Goal: Task Accomplishment & Management: Complete application form

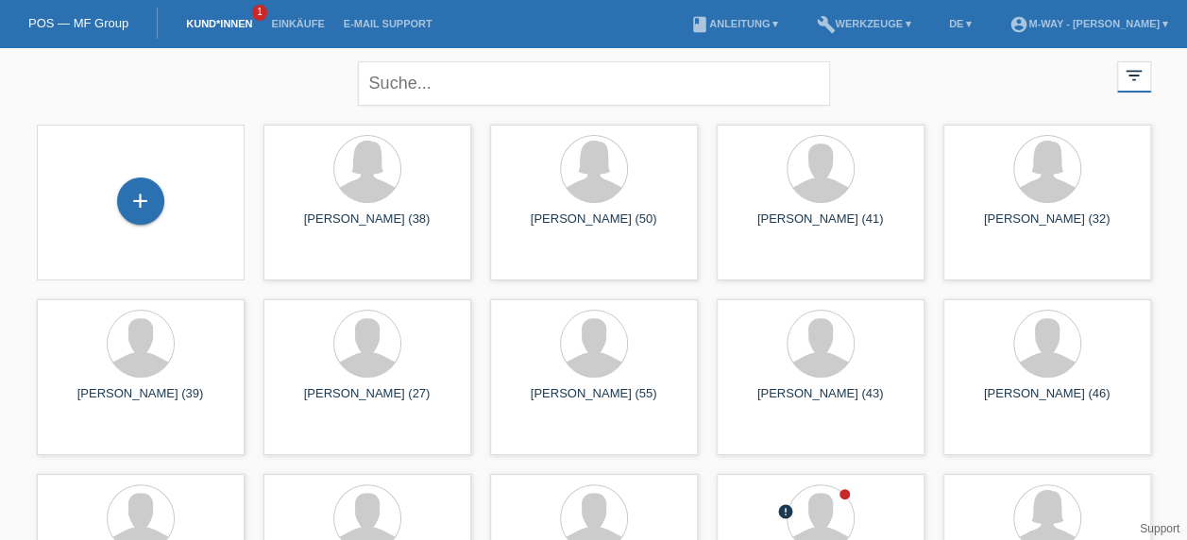
click at [234, 25] on link "Kund*innen" at bounding box center [219, 23] width 85 height 11
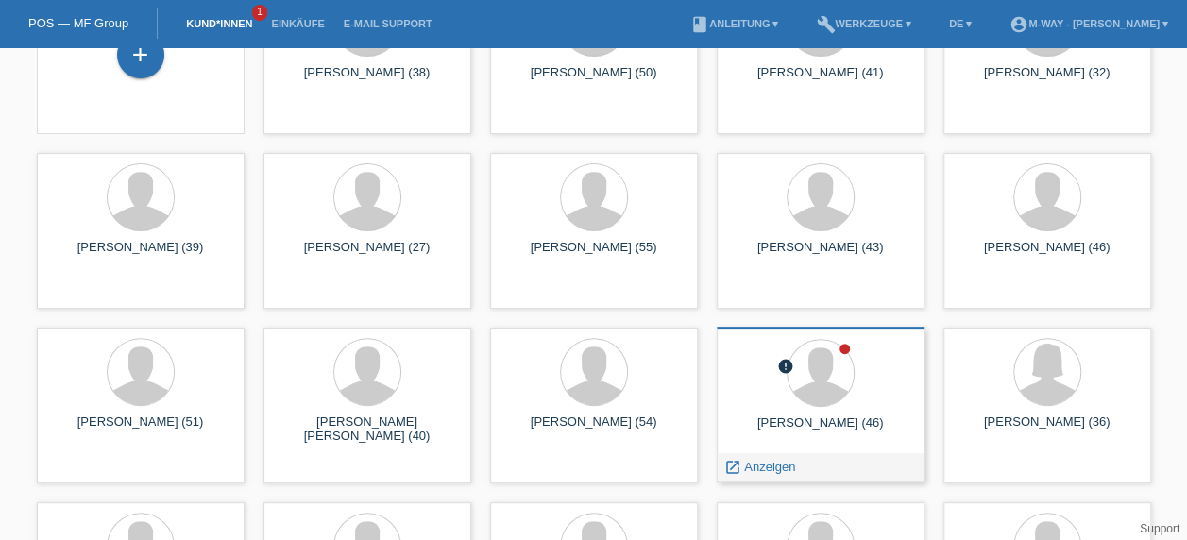
scroll to position [145, 0]
click at [794, 357] on div at bounding box center [821, 374] width 66 height 66
click at [775, 469] on span "Anzeigen" at bounding box center [769, 468] width 51 height 14
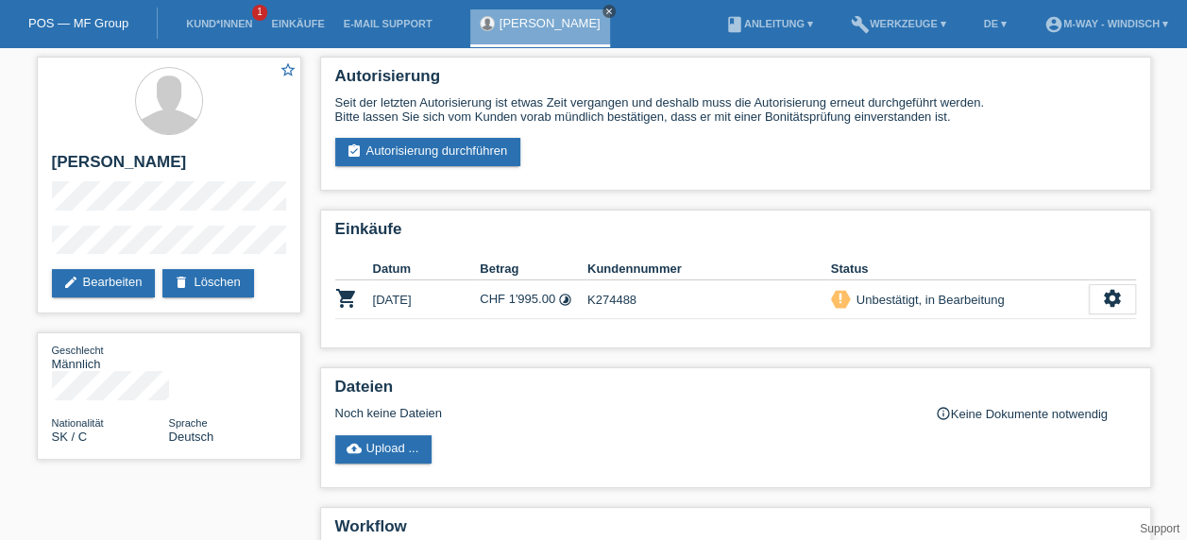
click at [605, 13] on icon "close" at bounding box center [609, 11] width 9 height 9
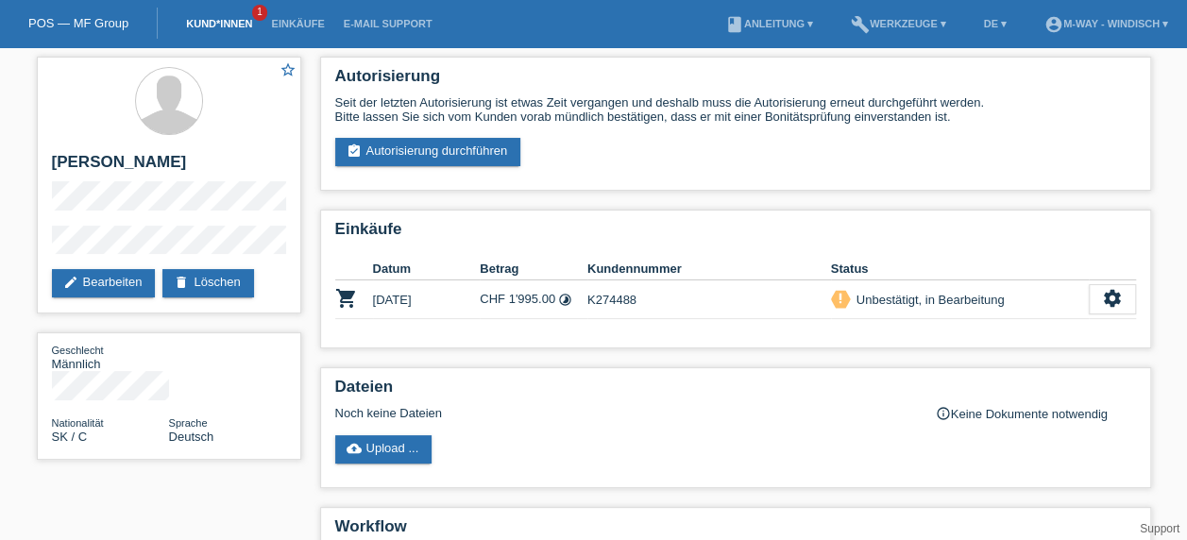
click at [212, 25] on link "Kund*innen" at bounding box center [219, 23] width 85 height 11
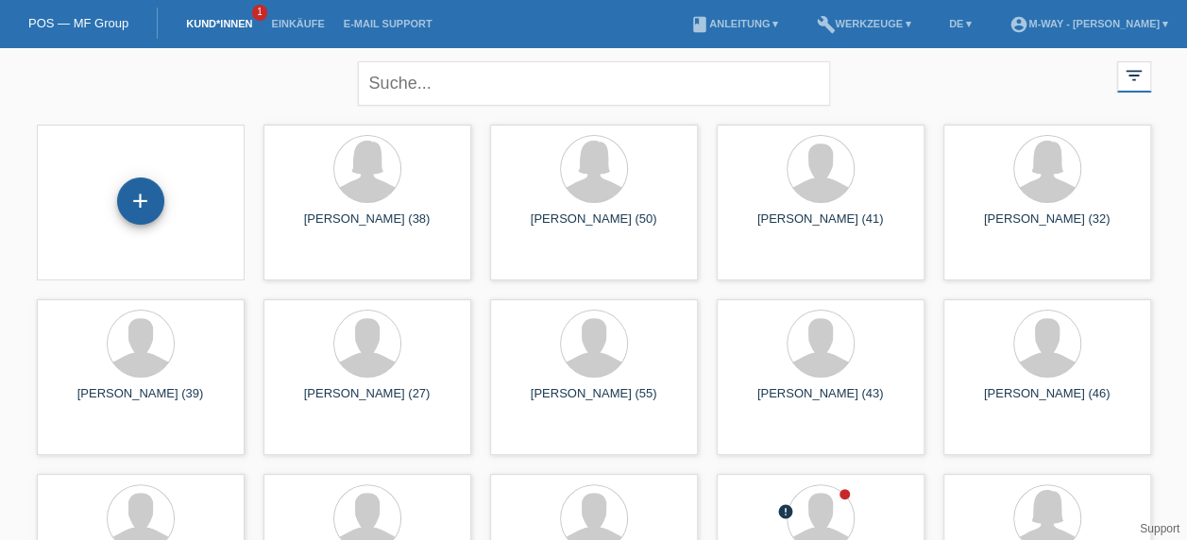
click at [132, 202] on div "+" at bounding box center [140, 201] width 47 height 47
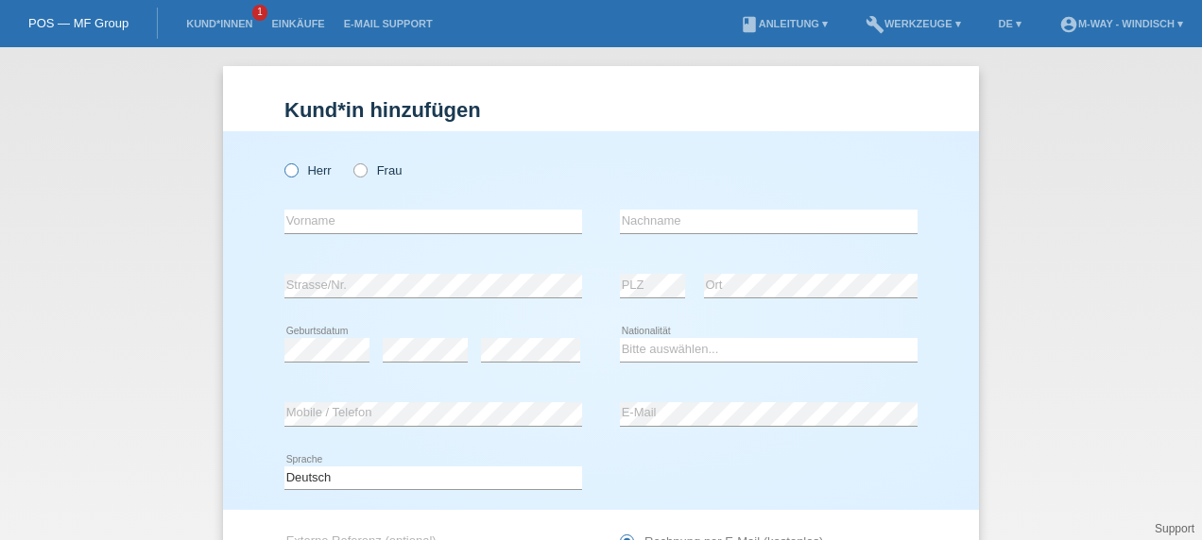
click at [282, 161] on icon at bounding box center [282, 161] width 0 height 0
click at [284, 172] on input "Herr" at bounding box center [290, 169] width 12 height 12
radio input "true"
click at [340, 221] on input "text" at bounding box center [433, 222] width 298 height 24
type input "Manuel Antonio"
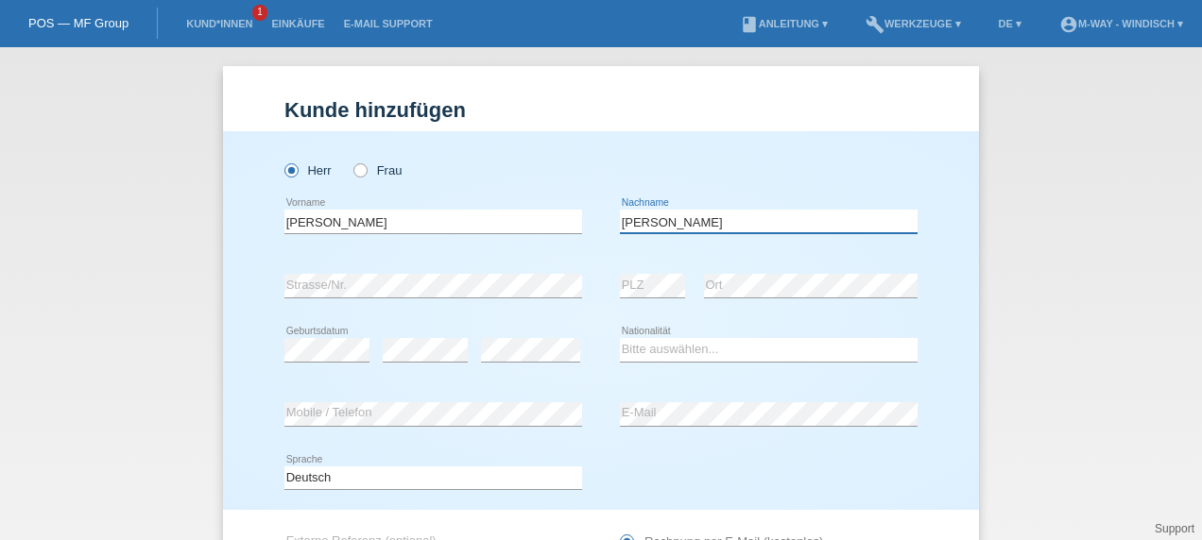
type input "Medina Mendez"
click at [811, 349] on select "Bitte auswählen... Schweiz Deutschland Liechtenstein Österreich ------------ Af…" at bounding box center [769, 349] width 298 height 23
select select "ES"
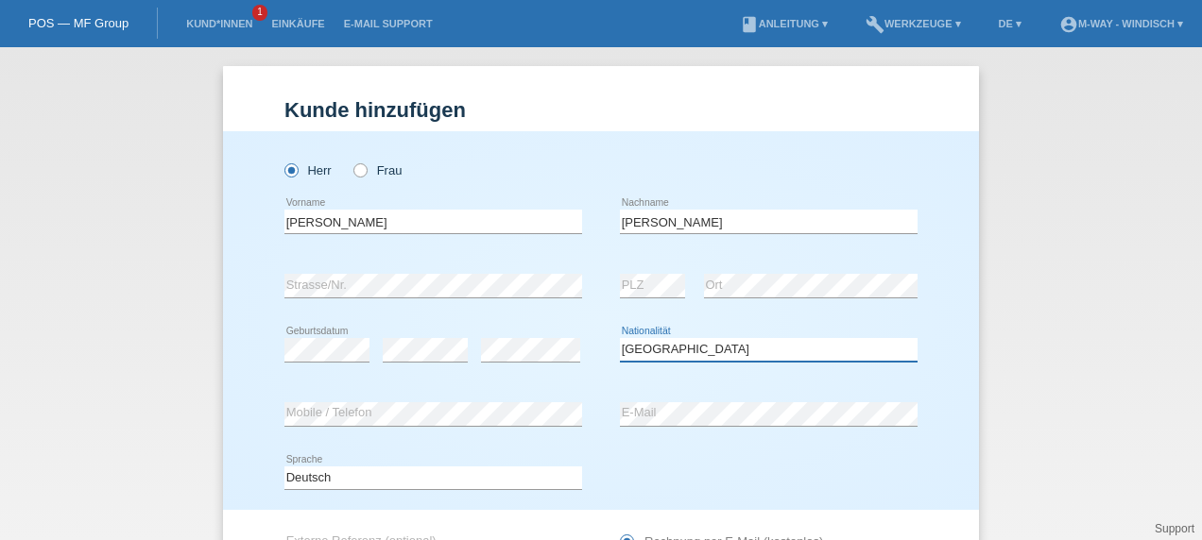
click at [620, 338] on select "Bitte auswählen... Schweiz Deutschland Liechtenstein Österreich ------------ Af…" at bounding box center [769, 349] width 298 height 23
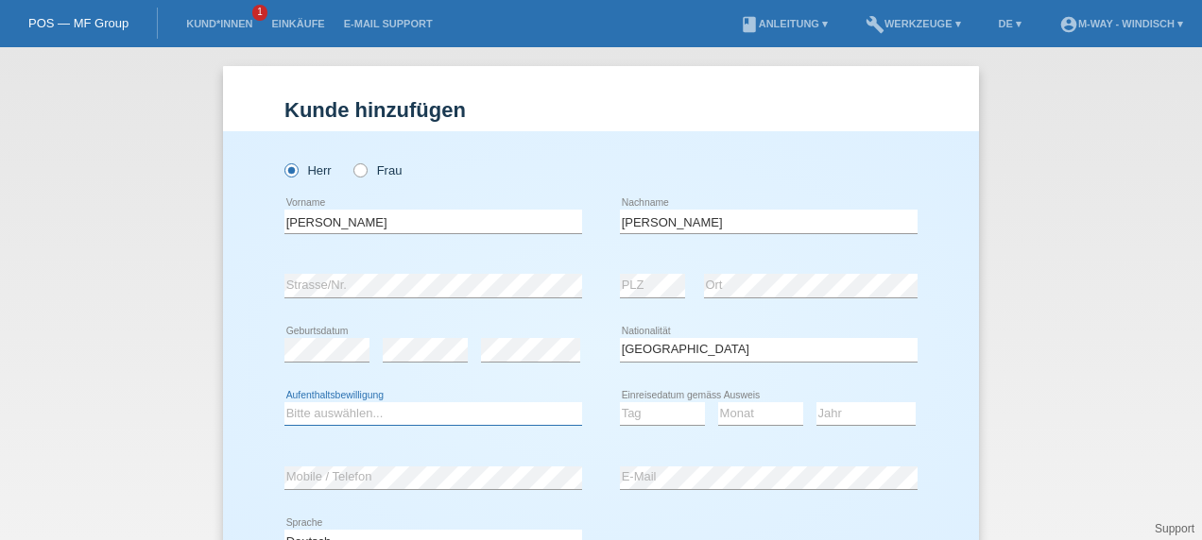
click at [502, 406] on select "Bitte auswählen... C B B - Flüchtlingsstatus Andere" at bounding box center [433, 413] width 298 height 23
select select "B"
click at [284, 402] on select "Bitte auswählen... C B B - Flüchtlingsstatus Andere" at bounding box center [433, 413] width 298 height 23
click at [642, 414] on select "Tag 01 02 03 04 05 06 07 08 09 10 11" at bounding box center [662, 413] width 85 height 23
select select "14"
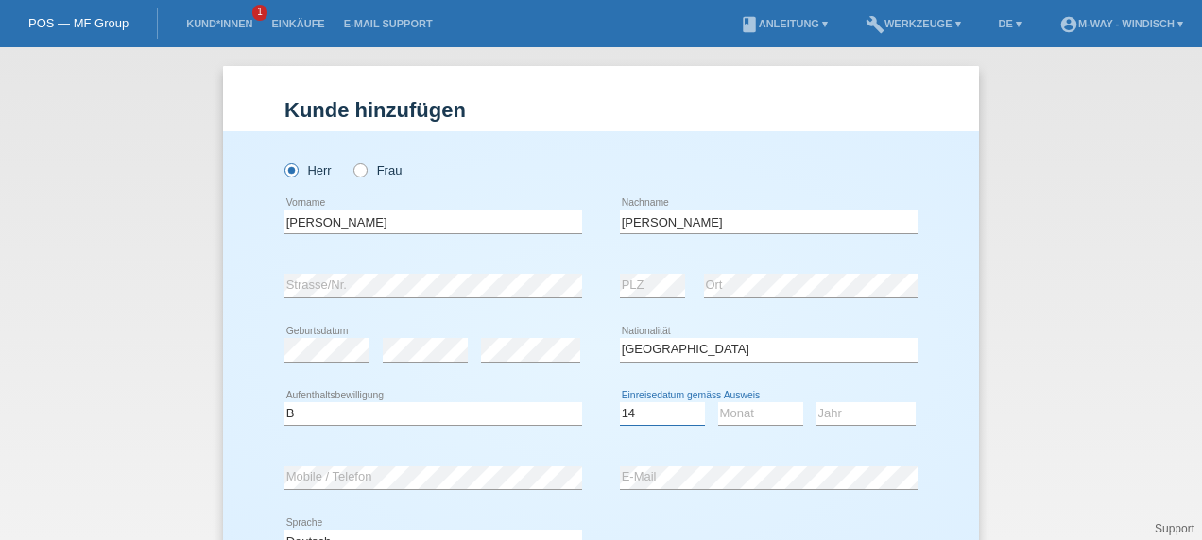
click at [620, 402] on select "Tag 01 02 03 04 05 06 07 08 09 10 11" at bounding box center [662, 413] width 85 height 23
click at [756, 414] on select "Monat 01 02 03 04 05 06 07 08 09 10 11" at bounding box center [760, 413] width 85 height 23
select select "04"
click at [718, 402] on select "Monat 01 02 03 04 05 06 07 08 09 10 11" at bounding box center [760, 413] width 85 height 23
click at [848, 412] on select "Jahr 2025 2024 2023 2022 2021 2020 2019 2018 2017 2016 2015 2014 2013 2012 2011…" at bounding box center [865, 413] width 99 height 23
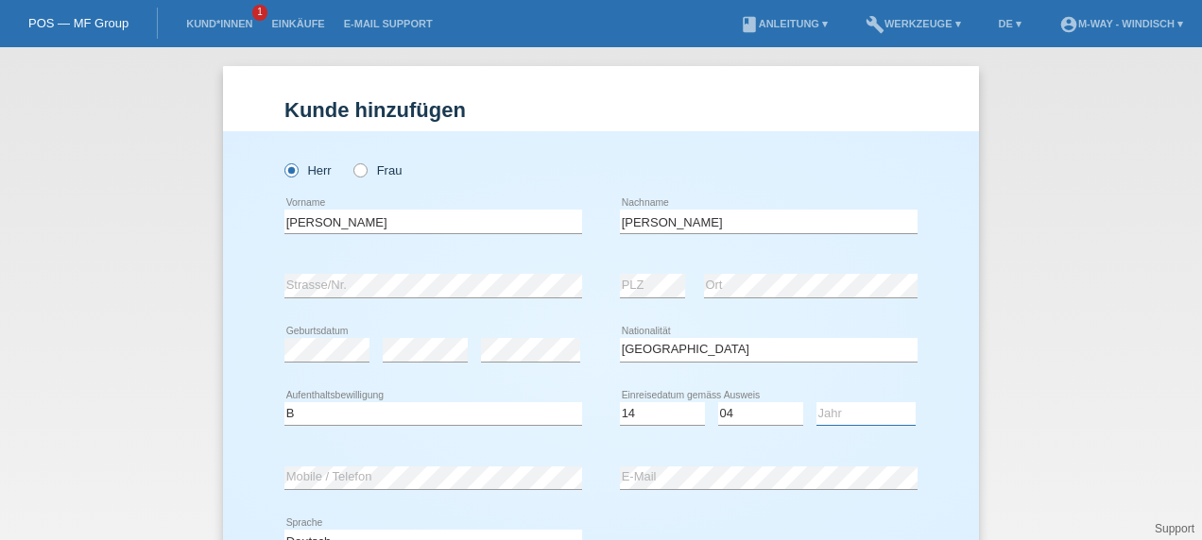
select select "2024"
click at [816, 402] on select "Jahr 2025 2024 2023 2022 2021 2020 2019 2018 2017 2016 2015 2014 2013 2012 2011…" at bounding box center [865, 413] width 99 height 23
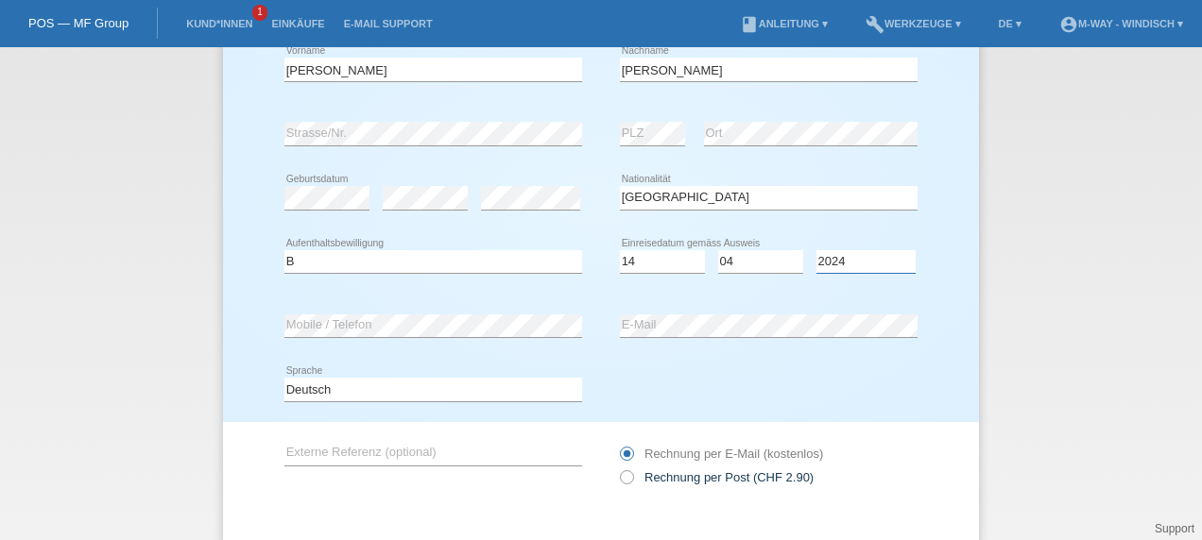
scroll to position [155, 0]
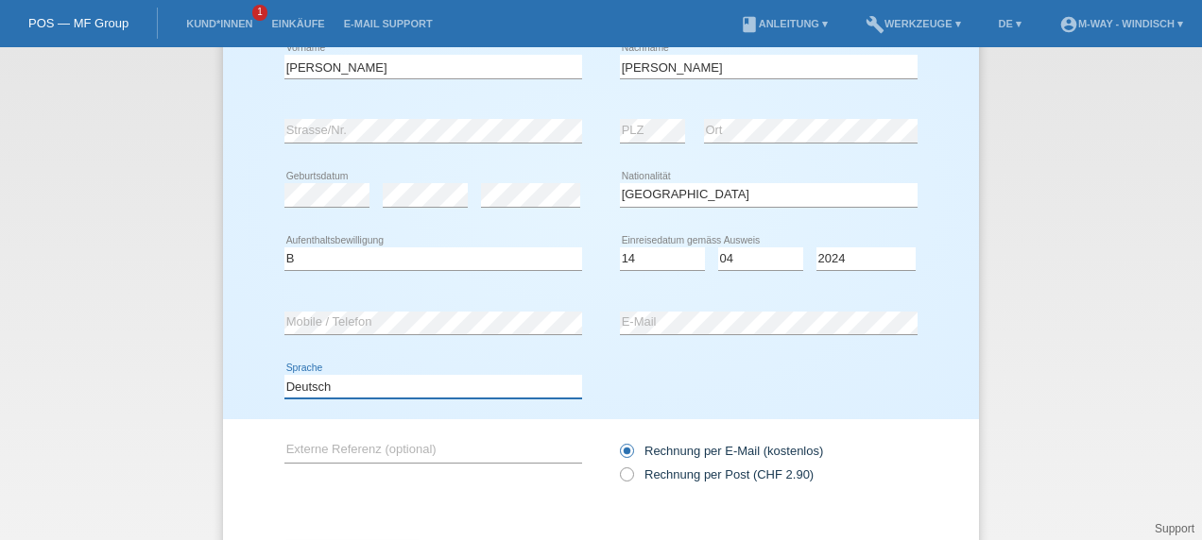
click at [529, 385] on select "Deutsch Français Italiano English" at bounding box center [433, 386] width 298 height 23
click at [693, 362] on div "Deutsch Français Italiano English error Sprache" at bounding box center [600, 387] width 633 height 64
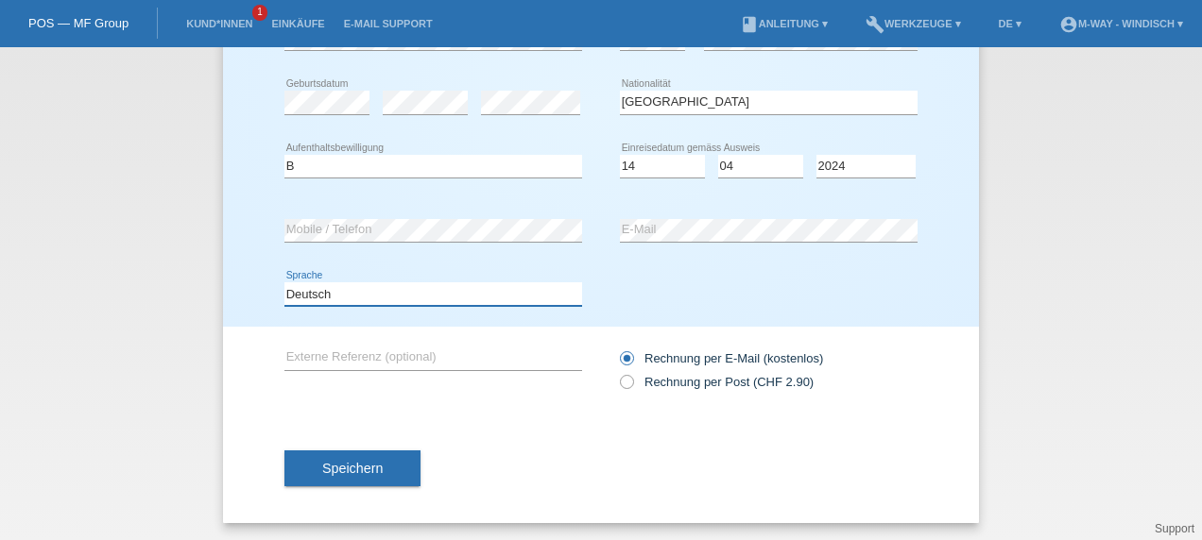
click at [563, 292] on select "Deutsch Français Italiano English" at bounding box center [433, 293] width 298 height 23
select select "en"
click at [284, 282] on select "Deutsch Français Italiano English" at bounding box center [433, 293] width 298 height 23
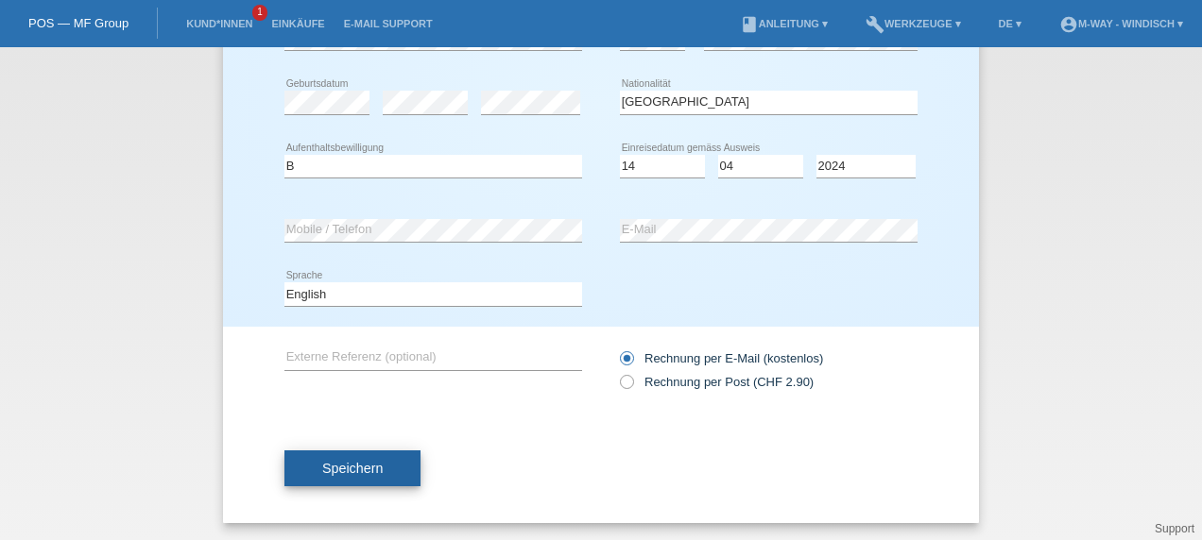
click at [357, 472] on span "Speichern" at bounding box center [352, 468] width 60 height 15
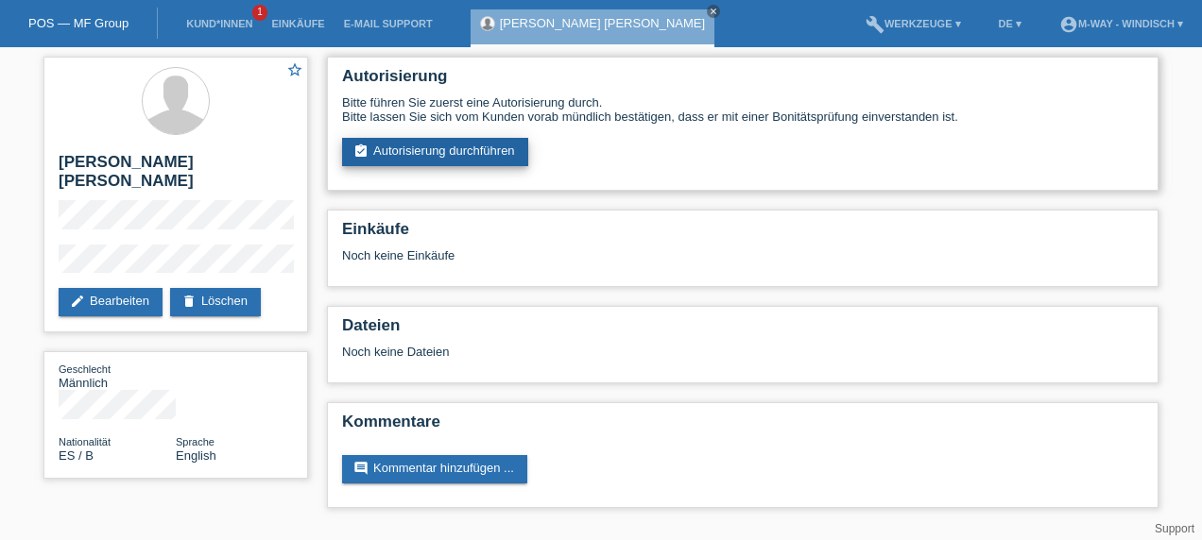
click at [438, 153] on link "assignment_turned_in Autorisierung durchführen" at bounding box center [435, 152] width 186 height 28
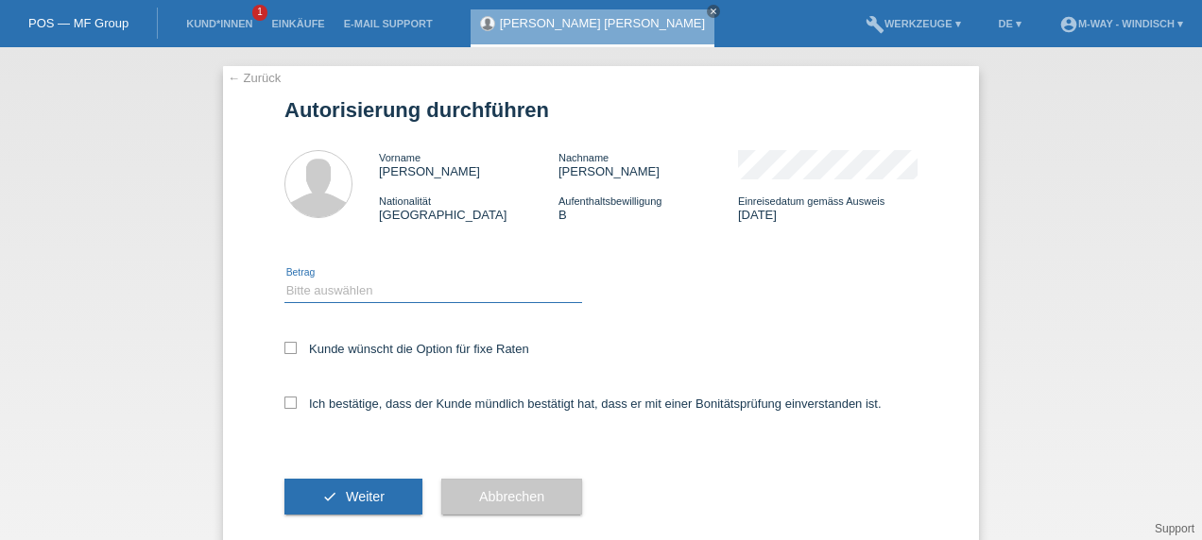
click at [419, 291] on select "Bitte auswählen CHF 1.00 - CHF 499.00 CHF 500.00 - CHF 1'999.00 CHF 2'000.00 - …" at bounding box center [433, 291] width 298 height 23
select select "3"
click at [284, 280] on select "Bitte auswählen CHF 1.00 - CHF 499.00 CHF 500.00 - CHF 1'999.00 CHF 2'000.00 - …" at bounding box center [433, 291] width 298 height 23
click at [284, 350] on icon at bounding box center [290, 348] width 12 height 12
click at [284, 350] on input "Kunde wünscht die Option für fixe Raten" at bounding box center [290, 348] width 12 height 12
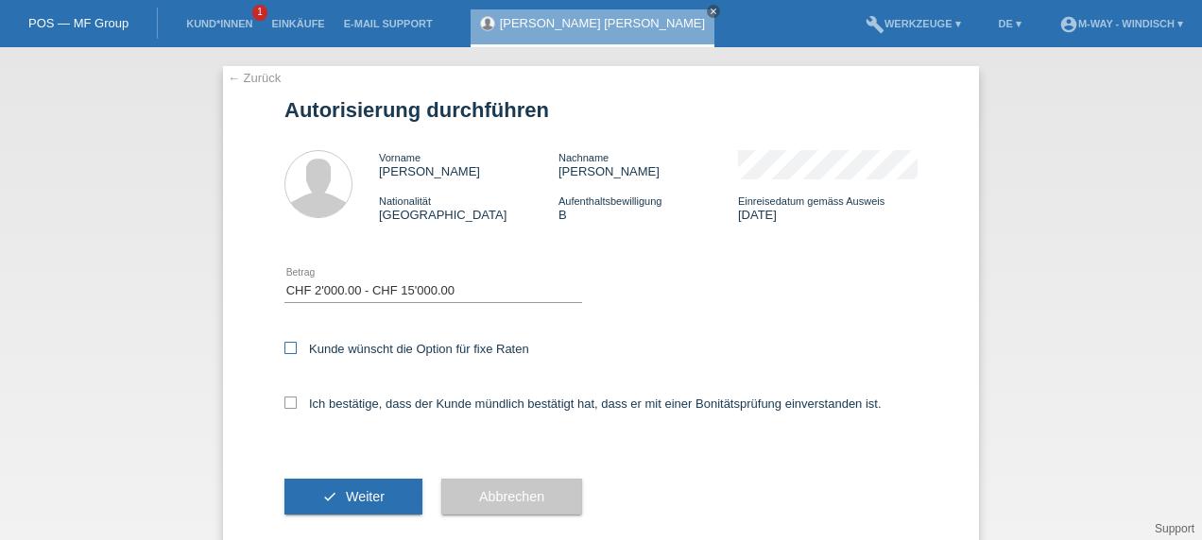
checkbox input "true"
click at [284, 400] on icon at bounding box center [290, 403] width 12 height 12
click at [284, 400] on input "Ich bestätige, dass der Kunde mündlich bestätigt hat, dass er mit einer Bonität…" at bounding box center [290, 403] width 12 height 12
checkbox input "true"
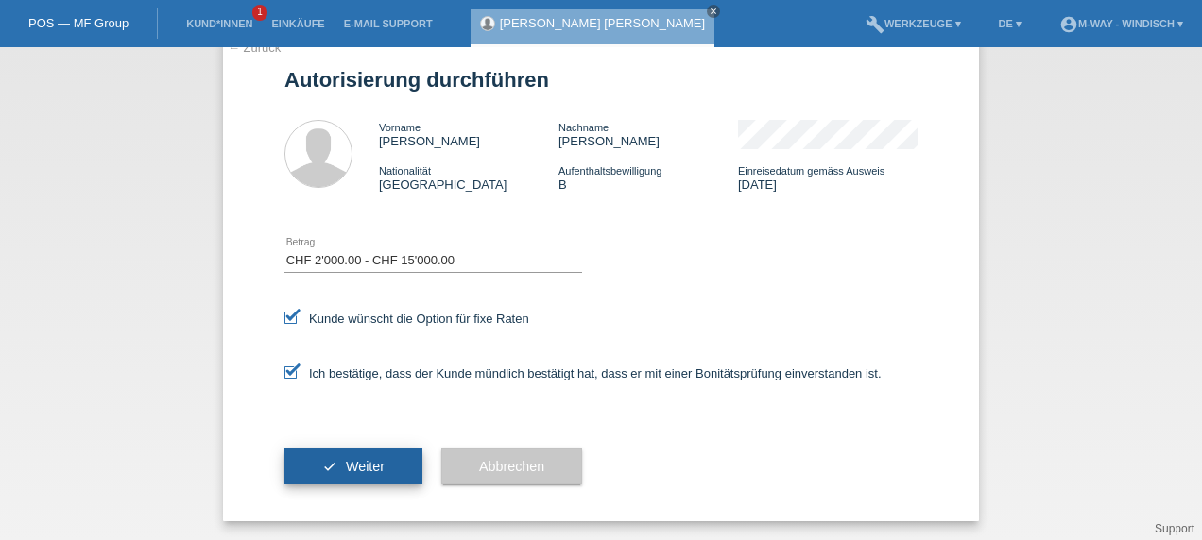
click at [356, 468] on span "Weiter" at bounding box center [365, 466] width 39 height 15
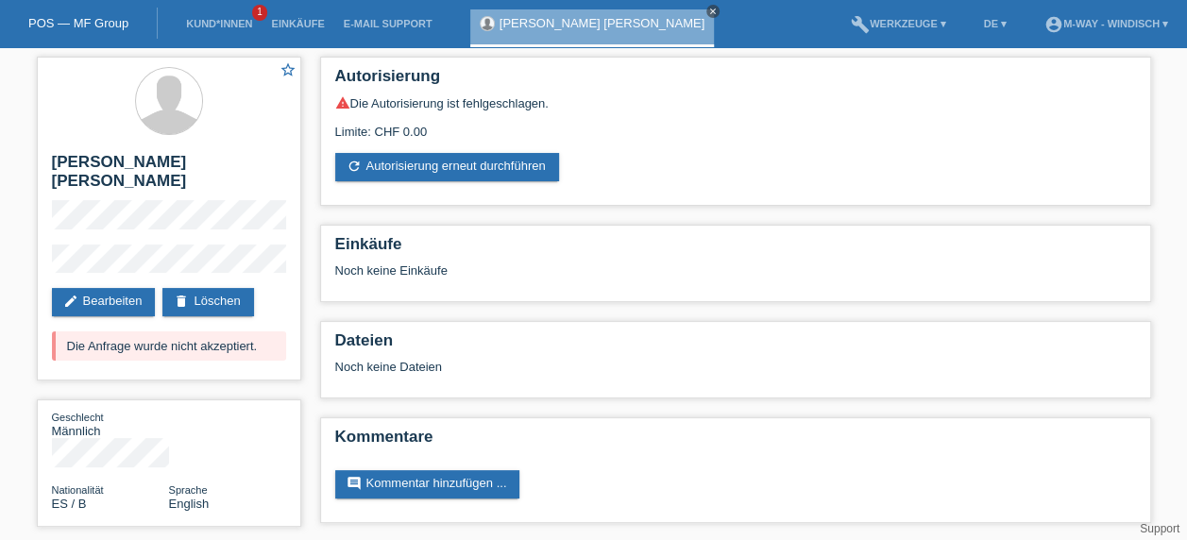
click at [709, 9] on icon "close" at bounding box center [713, 11] width 9 height 9
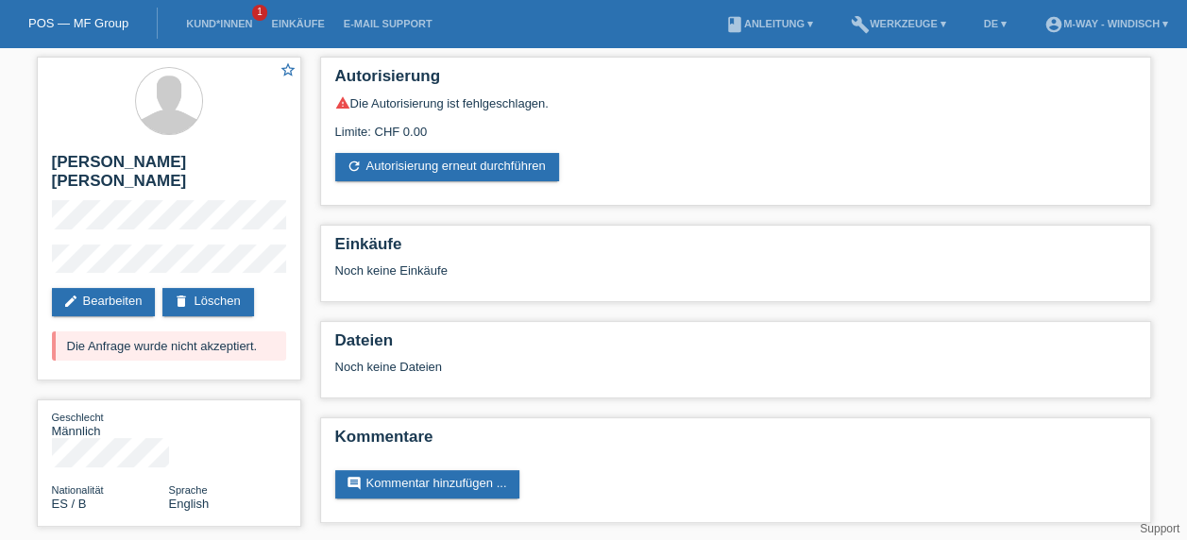
click at [219, 16] on li "Kund*innen 1" at bounding box center [219, 24] width 85 height 48
click at [229, 23] on link "Kund*innen" at bounding box center [219, 23] width 85 height 11
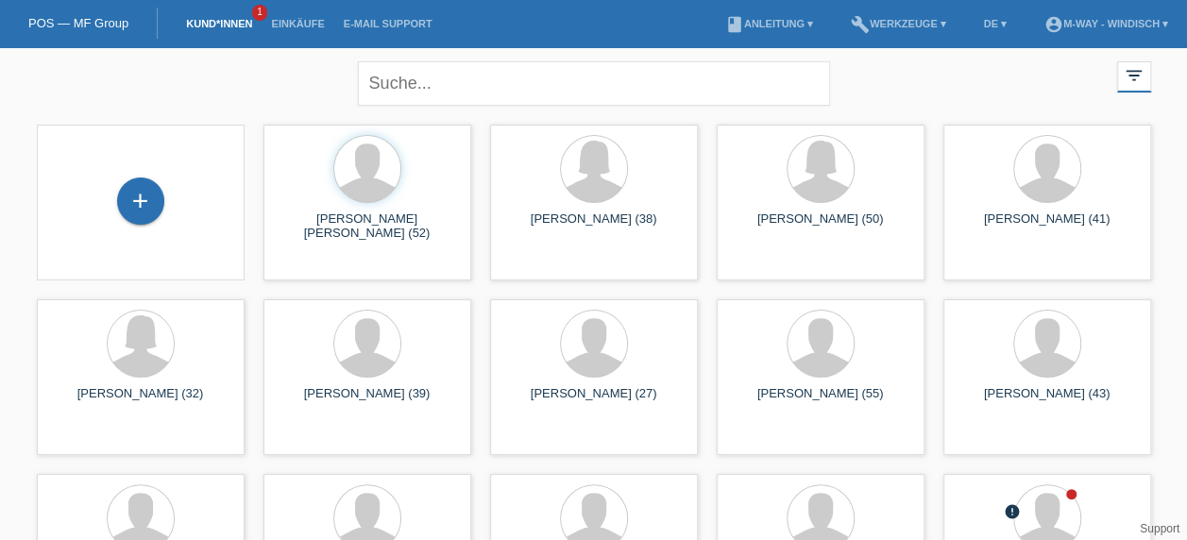
click at [163, 180] on div "+" at bounding box center [141, 203] width 178 height 50
click at [146, 198] on div "+" at bounding box center [140, 201] width 47 height 47
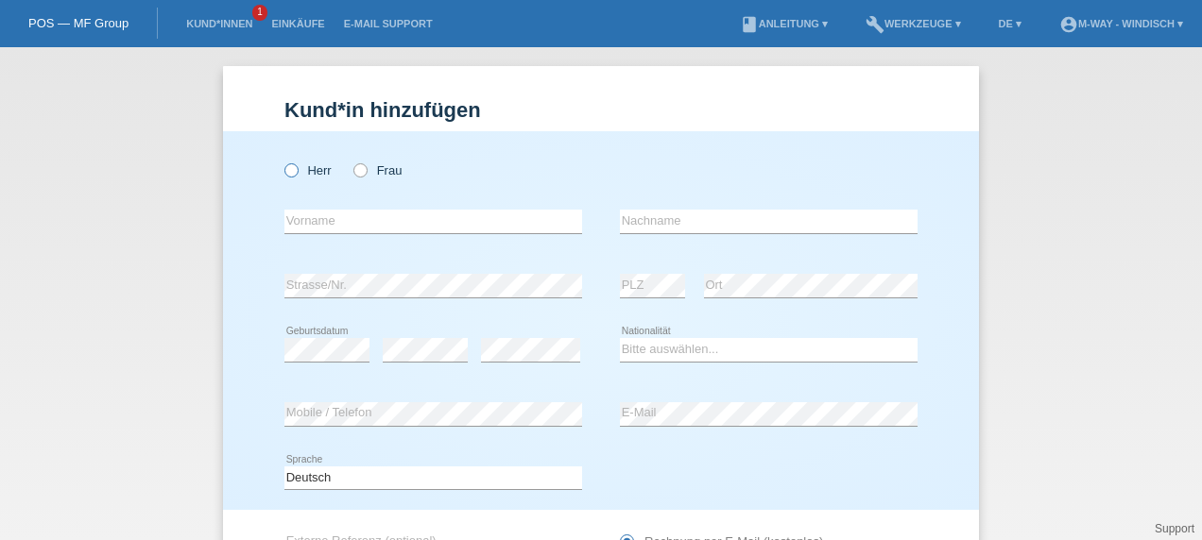
click at [282, 161] on icon at bounding box center [282, 161] width 0 height 0
click at [287, 167] on input "Herr" at bounding box center [290, 169] width 12 height 12
radio input "true"
click at [348, 225] on input "text" at bounding box center [433, 222] width 298 height 24
type input "[PERSON_NAME]"
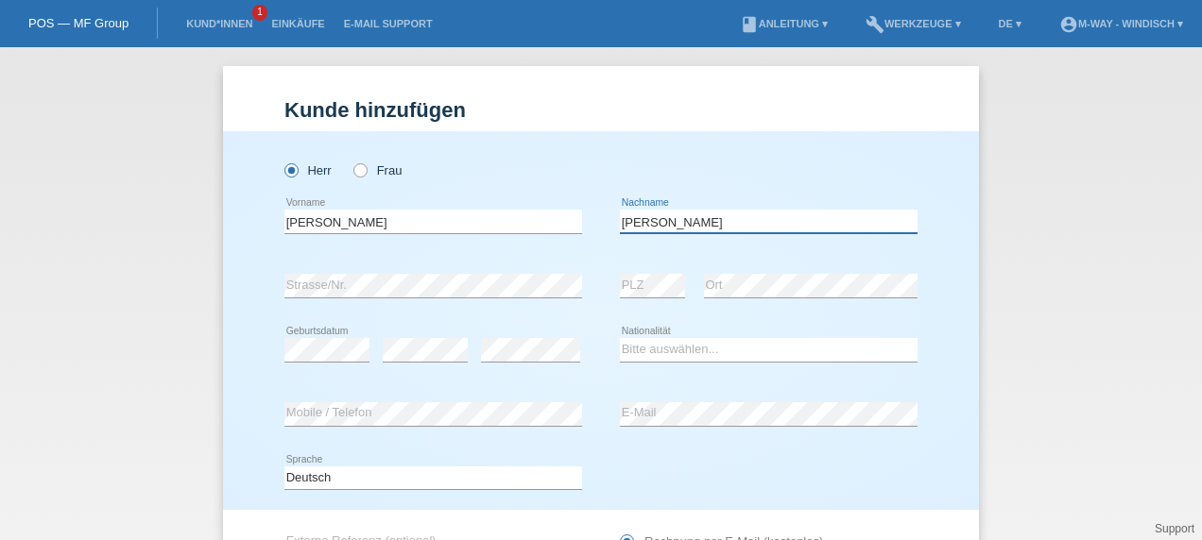
type input "[PERSON_NAME]"
click at [720, 353] on select "Bitte auswählen... Schweiz Deutschland Liechtenstein Österreich ------------ Af…" at bounding box center [769, 349] width 298 height 23
select select "DE"
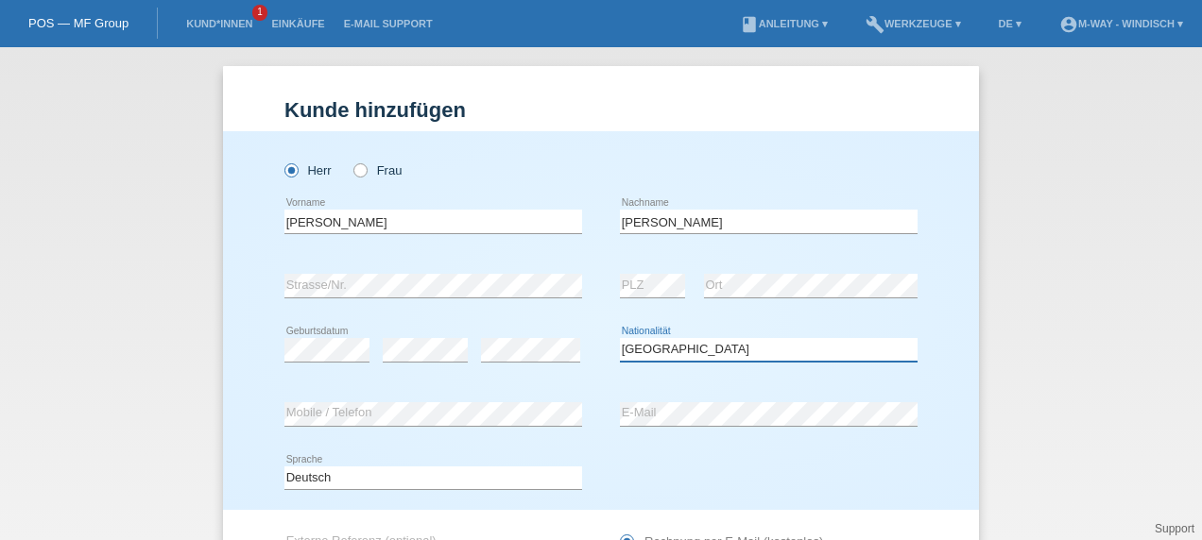
click at [620, 338] on select "Bitte auswählen... Schweiz Deutschland Liechtenstein Österreich ------------ Af…" at bounding box center [769, 349] width 298 height 23
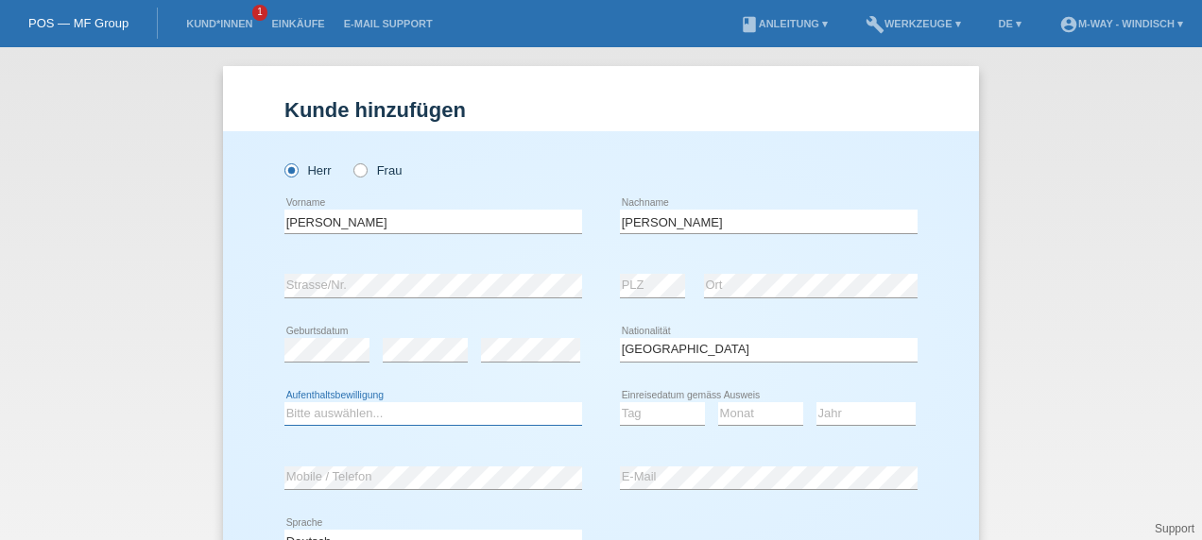
click at [493, 414] on select "Bitte auswählen... C B B - Flüchtlingsstatus Andere" at bounding box center [433, 413] width 298 height 23
select select "C"
click at [284, 402] on select "Bitte auswählen... C B B - Flüchtlingsstatus Andere" at bounding box center [433, 413] width 298 height 23
click at [676, 414] on select "Tag 01 02 03 04 05 06 07 08 09 10 11" at bounding box center [662, 413] width 85 height 23
select select "01"
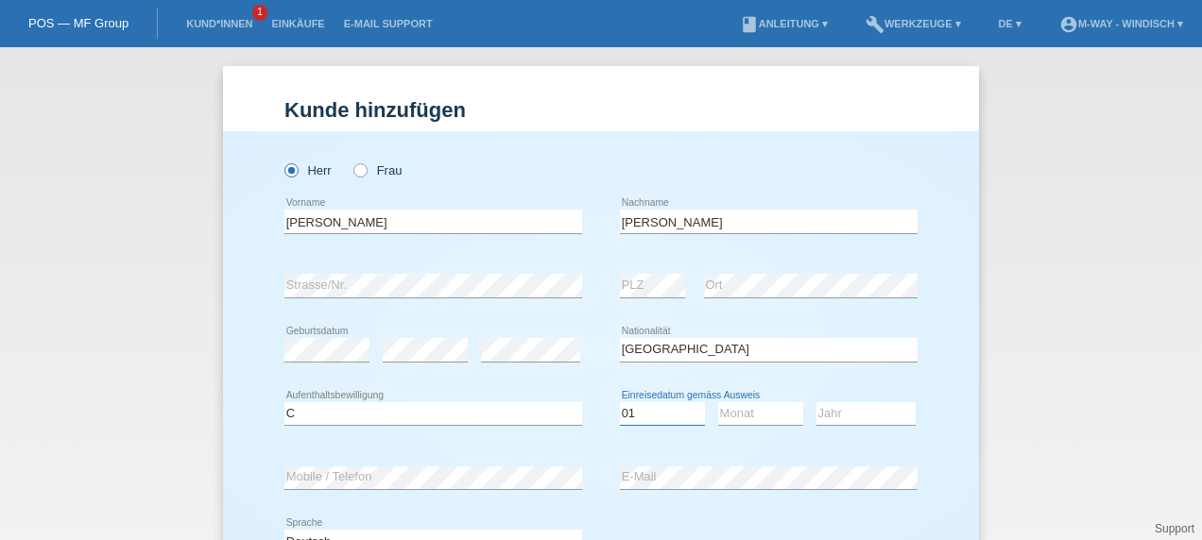
click at [620, 402] on select "Tag 01 02 03 04 05 06 07 08 09 10 11" at bounding box center [662, 413] width 85 height 23
click at [772, 417] on select "Monat 01 02 03 04 05 06 07 08 09 10 11" at bounding box center [760, 413] width 85 height 23
select select "09"
click at [718, 402] on select "Monat 01 02 03 04 05 06 07 08 09 10 11" at bounding box center [760, 413] width 85 height 23
click at [870, 415] on select "Jahr 2025 2024 2023 2022 2021 2020 2019 2018 2017 2016 2015 2014 2013 2012 2011…" at bounding box center [865, 413] width 99 height 23
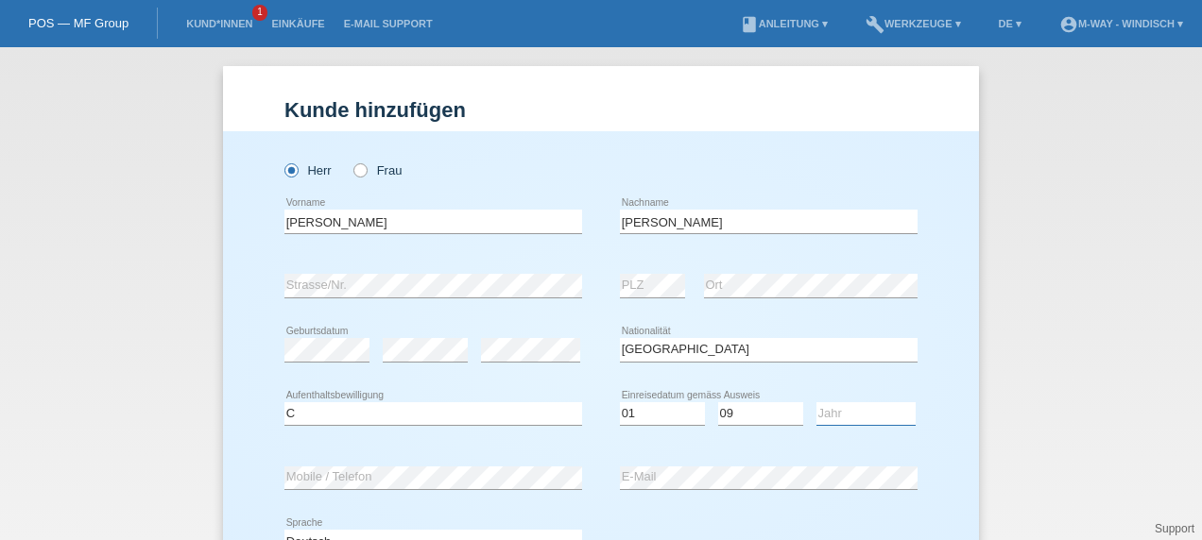
select select "2005"
click at [816, 402] on select "Jahr 2025 2024 2023 2022 2021 2020 2019 2018 2017 2016 2015 2014 2013 2012 2011…" at bounding box center [865, 413] width 99 height 23
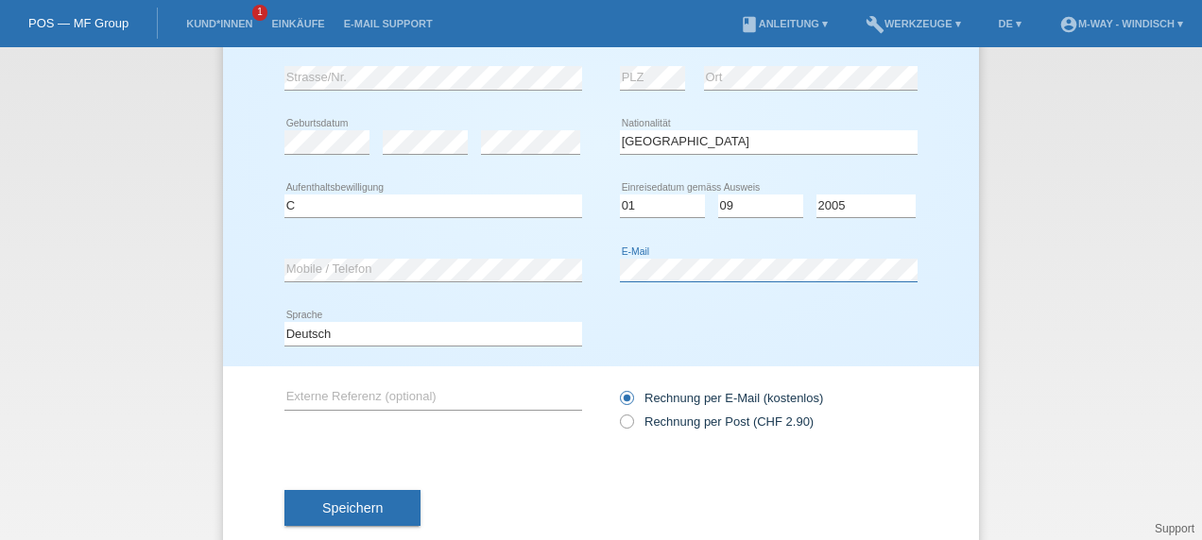
scroll to position [237, 0]
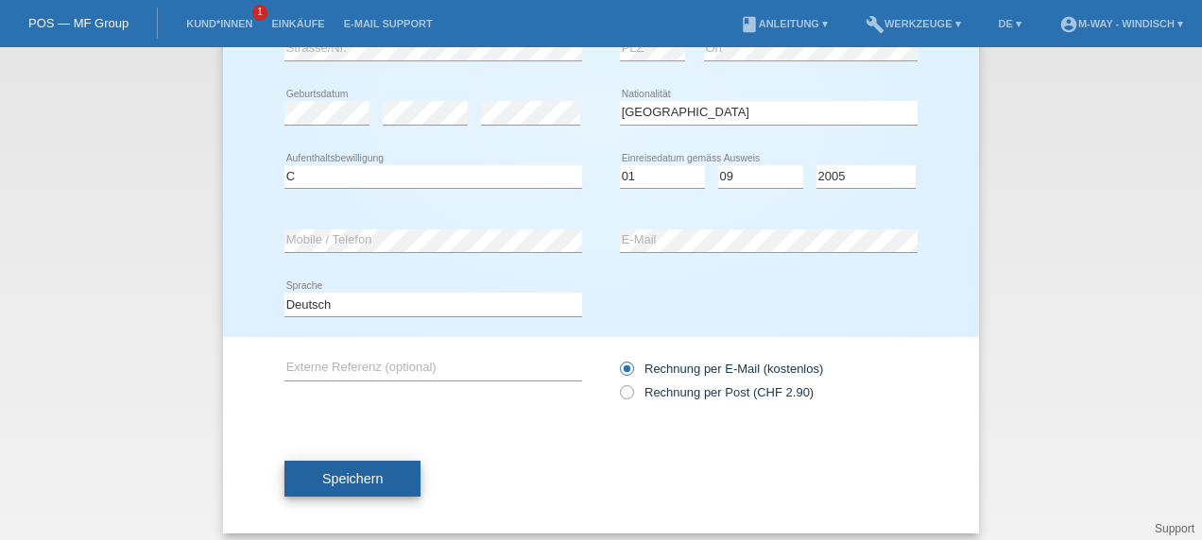
click at [368, 478] on span "Speichern" at bounding box center [352, 478] width 60 height 15
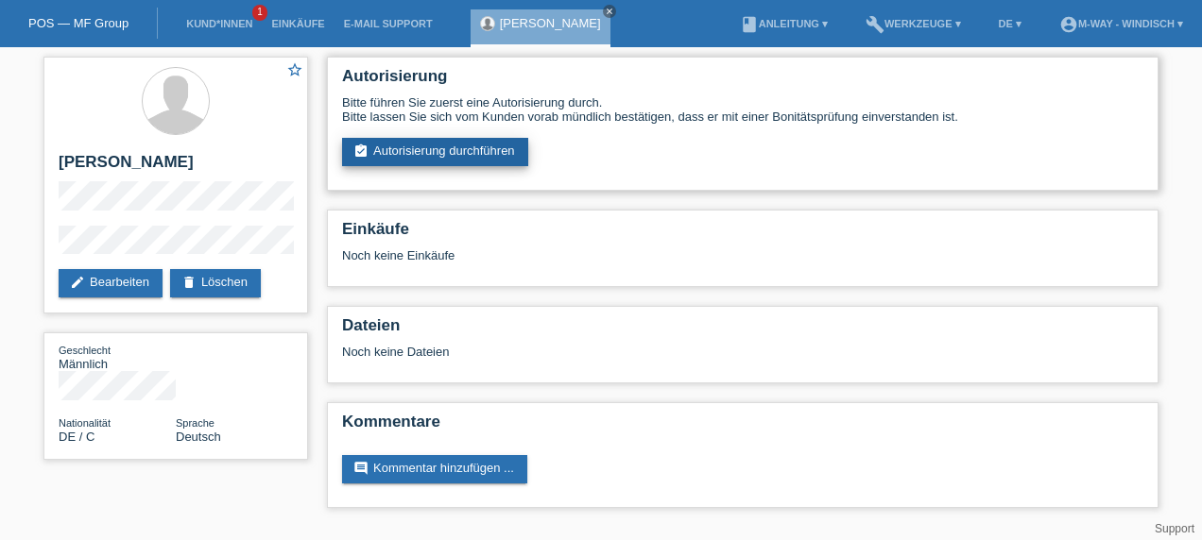
click at [448, 157] on link "assignment_turned_in Autorisierung durchführen" at bounding box center [435, 152] width 186 height 28
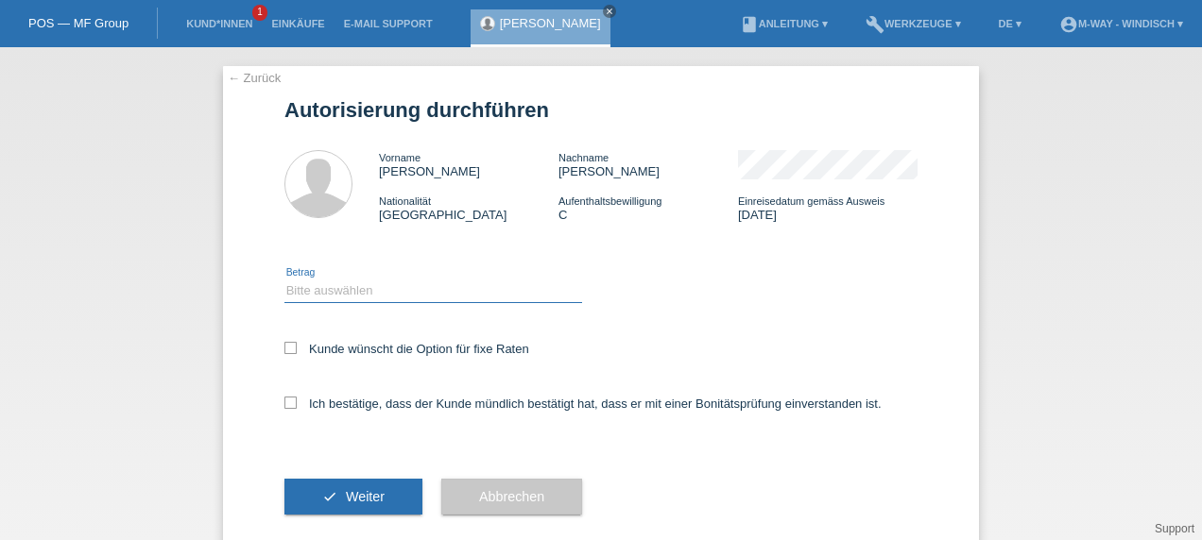
click at [415, 288] on select "Bitte auswählen CHF 1.00 - CHF 499.00 CHF 500.00 - CHF 1'999.00 CHF 2'000.00 - …" at bounding box center [433, 291] width 298 height 23
select select "3"
click at [284, 280] on select "Bitte auswählen CHF 1.00 - CHF 499.00 CHF 500.00 - CHF 1'999.00 CHF 2'000.00 - …" at bounding box center [433, 291] width 298 height 23
click at [284, 351] on icon at bounding box center [290, 348] width 12 height 12
click at [284, 351] on input "Kunde wünscht die Option für fixe Raten" at bounding box center [290, 348] width 12 height 12
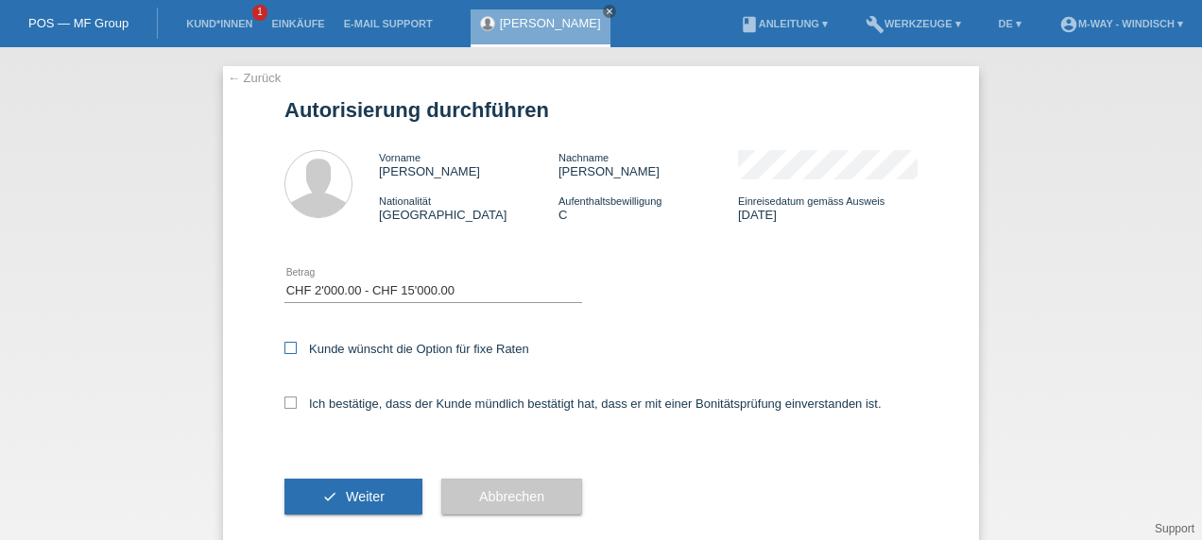
checkbox input "true"
click at [285, 406] on icon at bounding box center [290, 403] width 12 height 12
click at [285, 406] on input "Ich bestätige, dass der Kunde mündlich bestätigt hat, dass er mit einer Bonität…" at bounding box center [290, 403] width 12 height 12
checkbox input "true"
click at [368, 494] on span "Weiter" at bounding box center [365, 496] width 39 height 15
